Goal: Find specific page/section: Find specific page/section

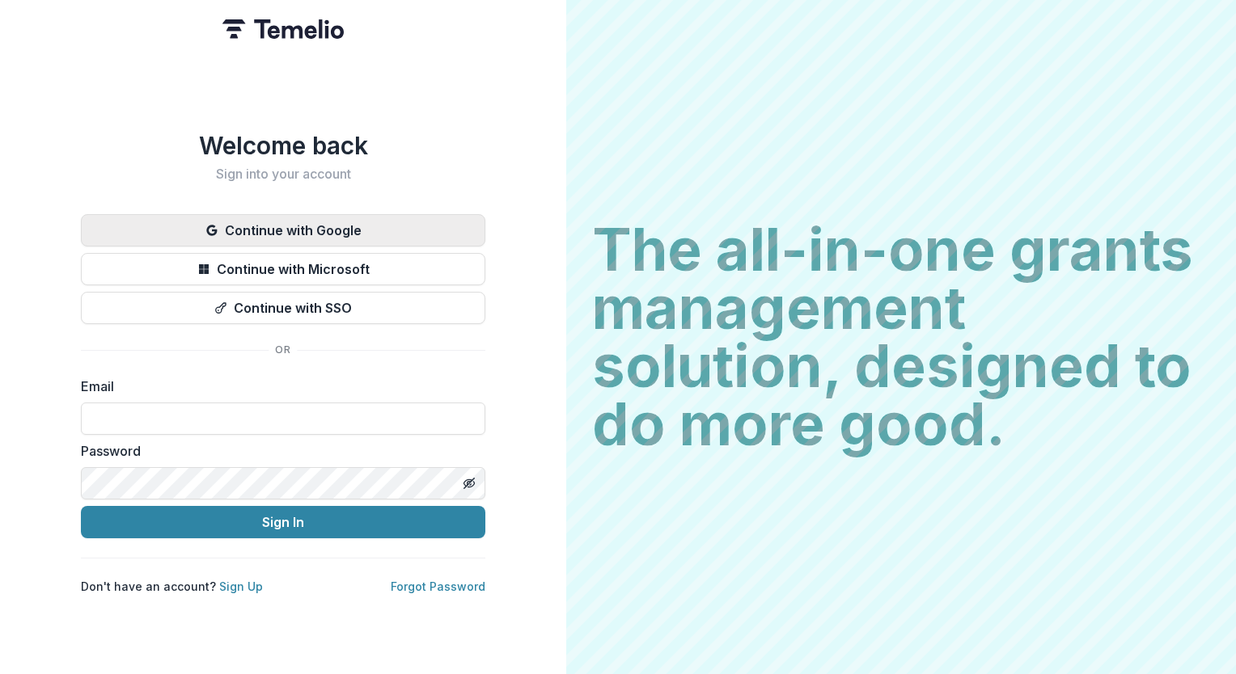
click at [351, 224] on button "Continue with Google" at bounding box center [283, 230] width 404 height 32
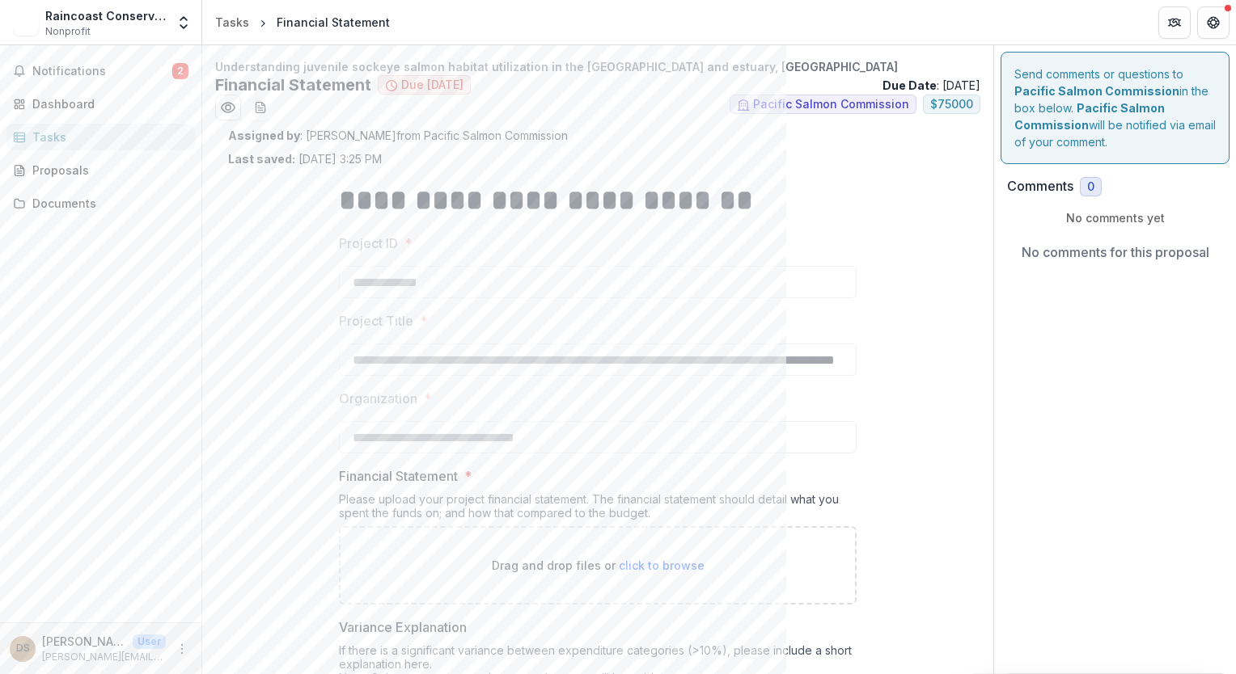
scroll to position [171, 0]
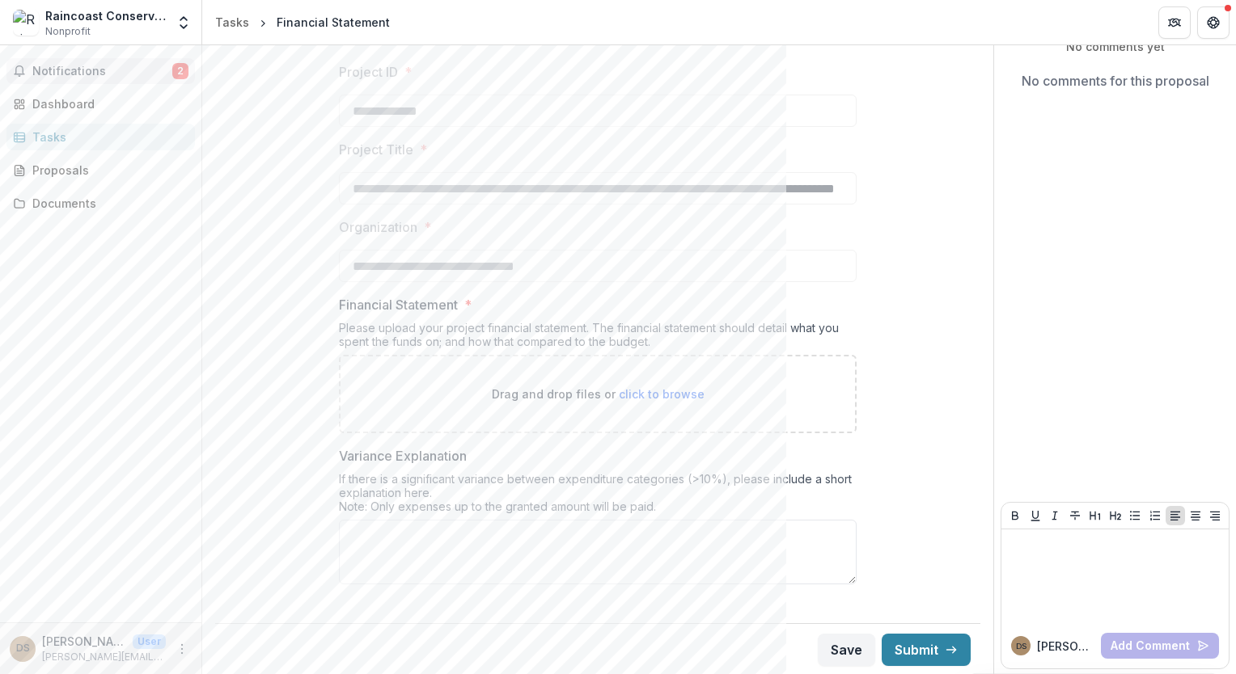
click at [97, 70] on span "Notifications" at bounding box center [102, 72] width 140 height 14
click at [91, 197] on div "Documents" at bounding box center [107, 203] width 150 height 17
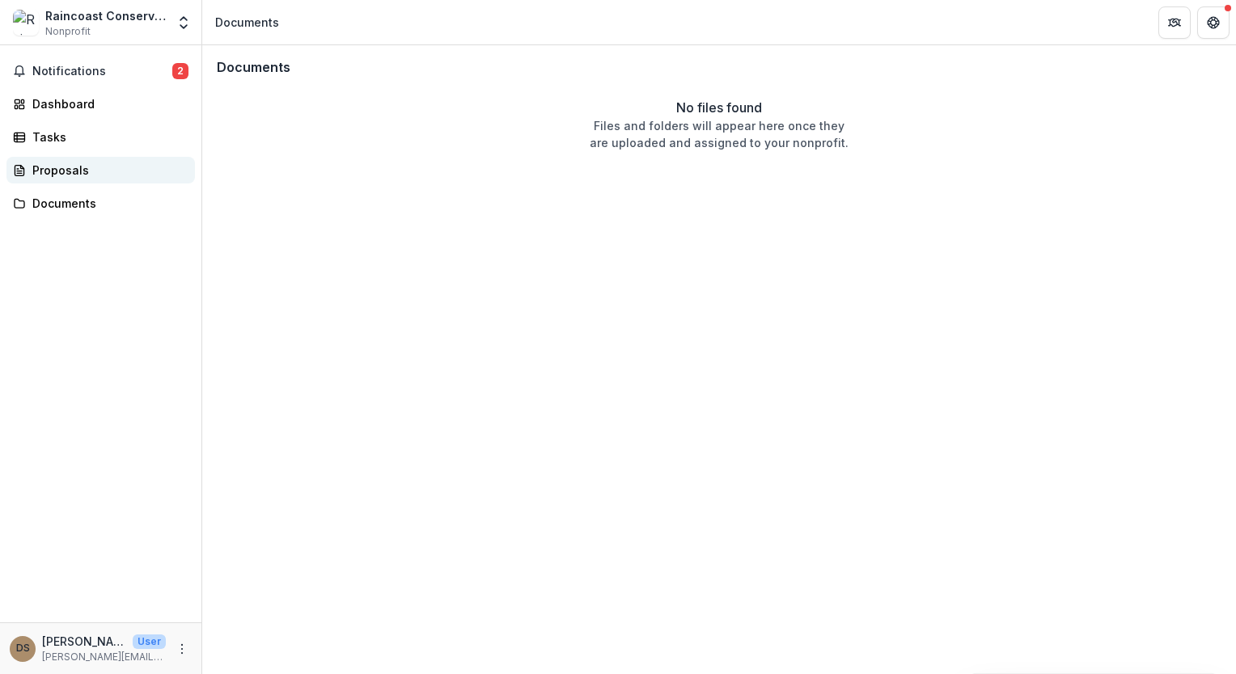
click at [81, 171] on div "Proposals" at bounding box center [107, 170] width 150 height 17
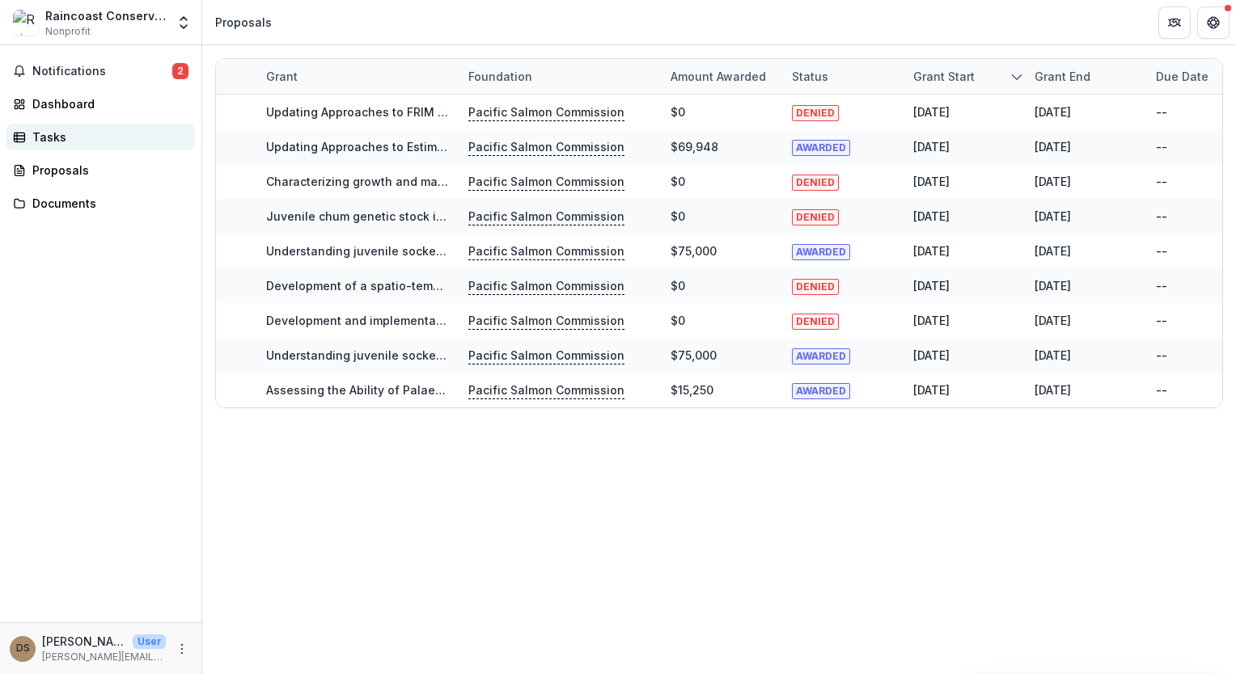
click at [81, 134] on div "Tasks" at bounding box center [107, 137] width 150 height 17
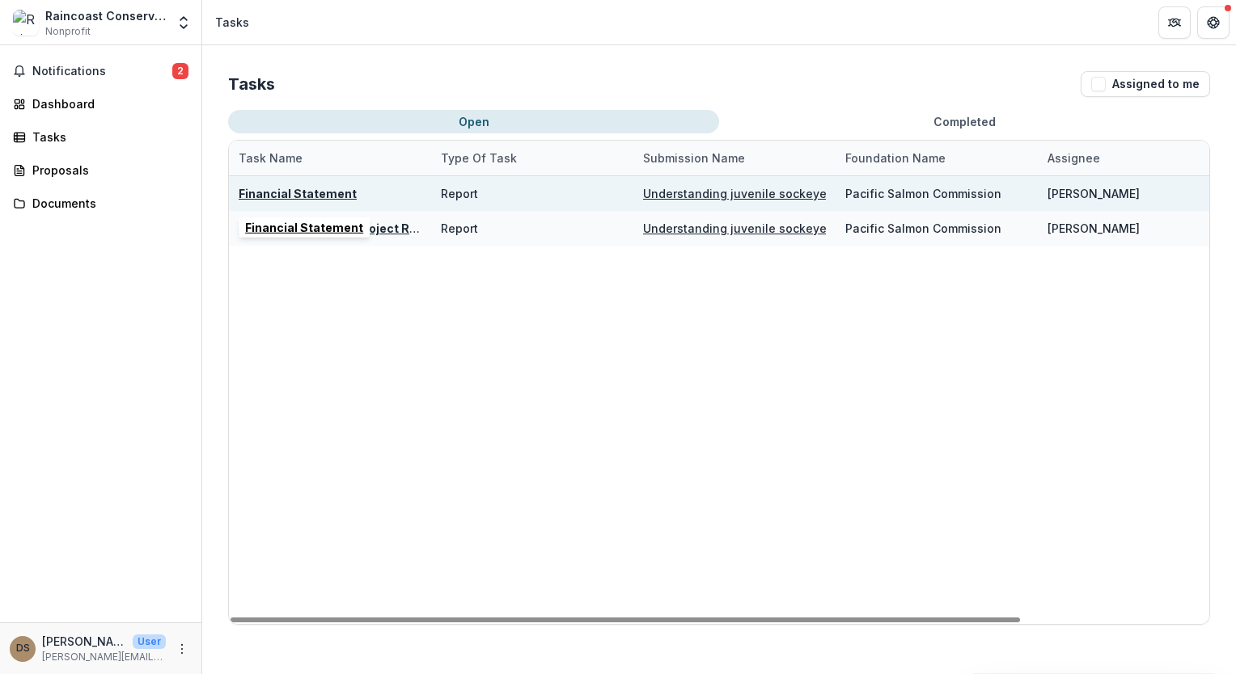
click at [294, 193] on u "Financial Statement" at bounding box center [298, 194] width 118 height 14
